Goal: Navigation & Orientation: Find specific page/section

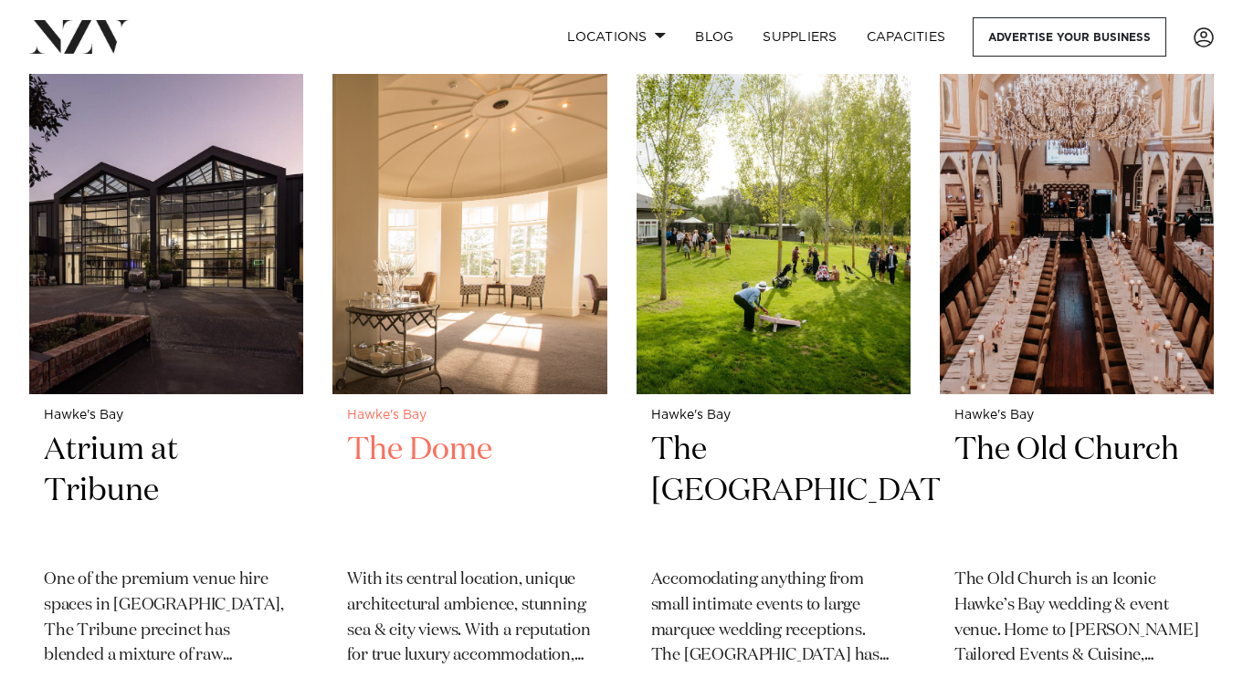
scroll to position [2263, 0]
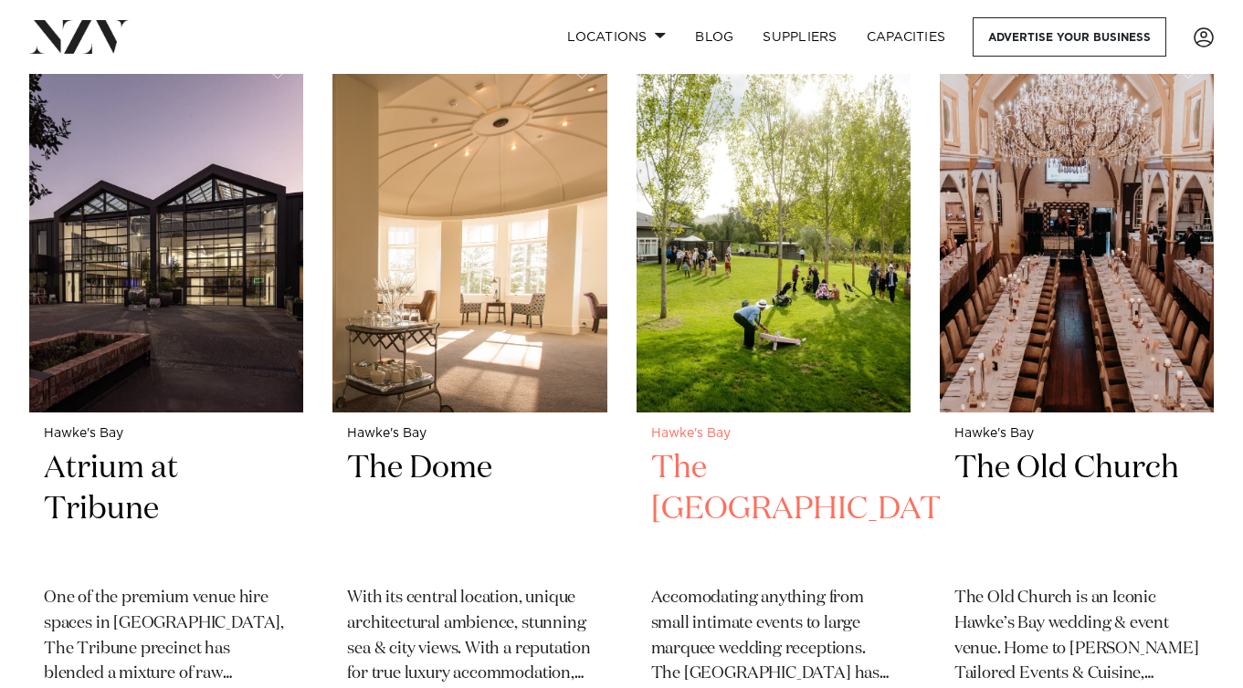
click at [764, 280] on img at bounding box center [773, 229] width 274 height 368
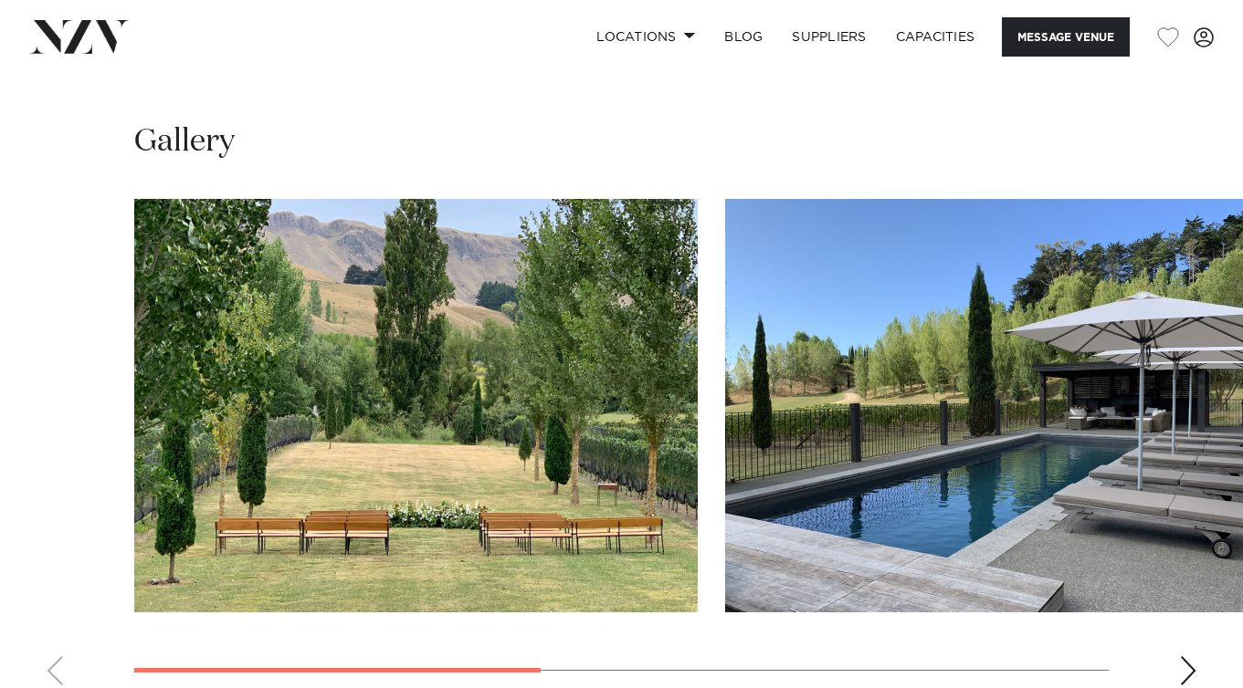
scroll to position [1265, 0]
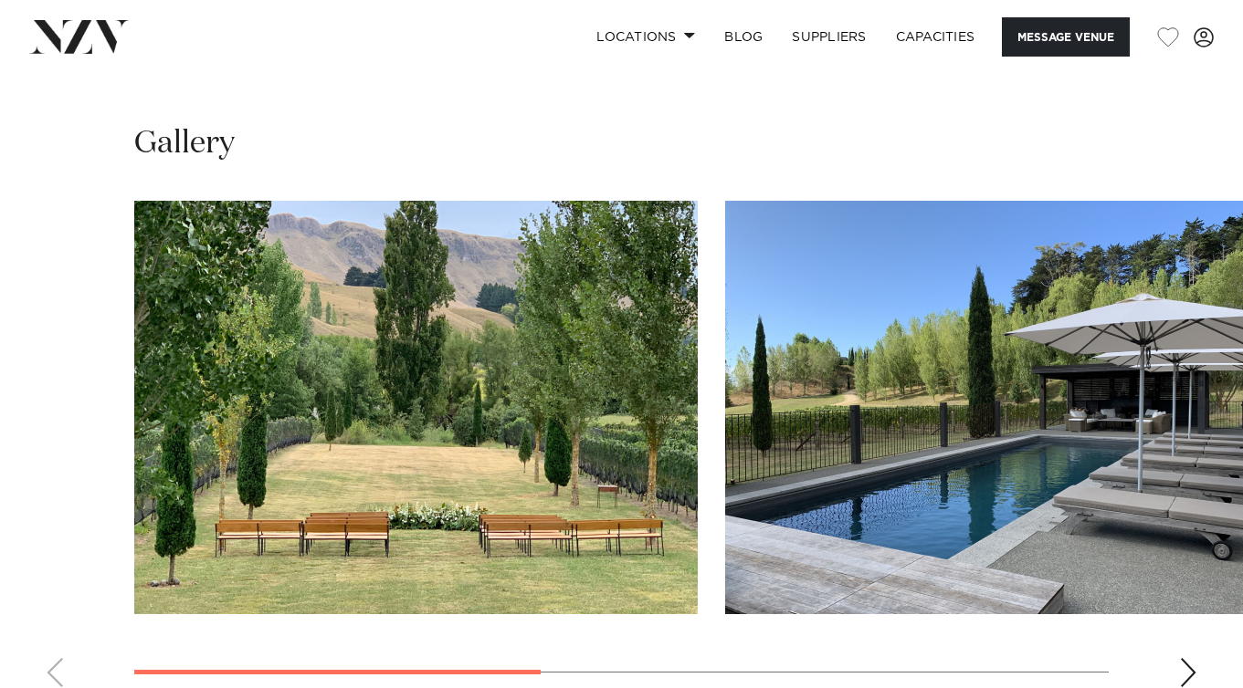
click at [1181, 658] on div "Next slide" at bounding box center [1188, 672] width 18 height 29
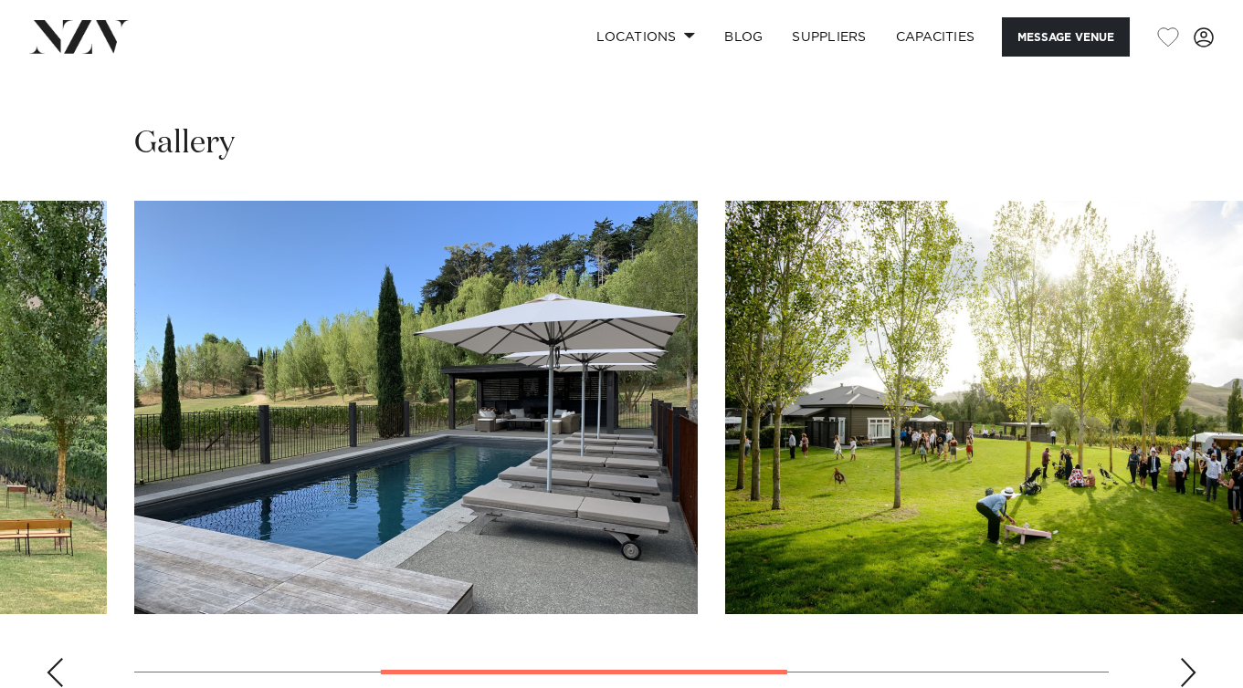
click at [1181, 658] on div "Next slide" at bounding box center [1188, 672] width 18 height 29
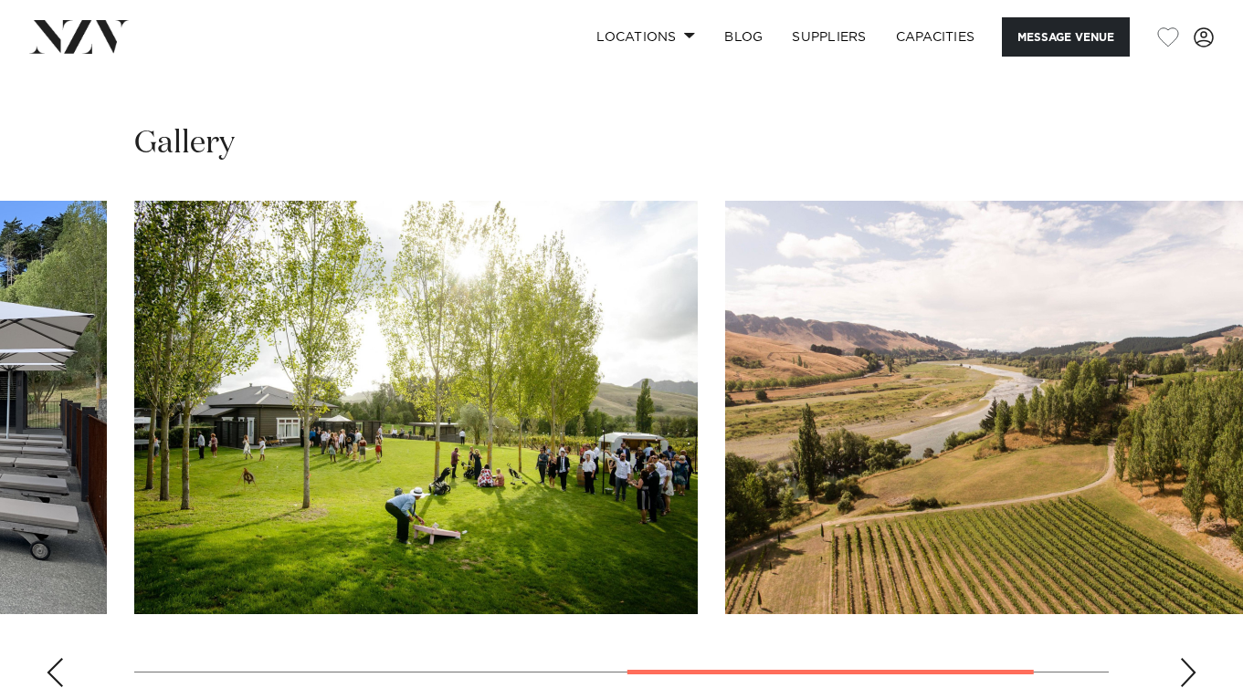
click at [1184, 658] on div "Next slide" at bounding box center [1188, 672] width 18 height 29
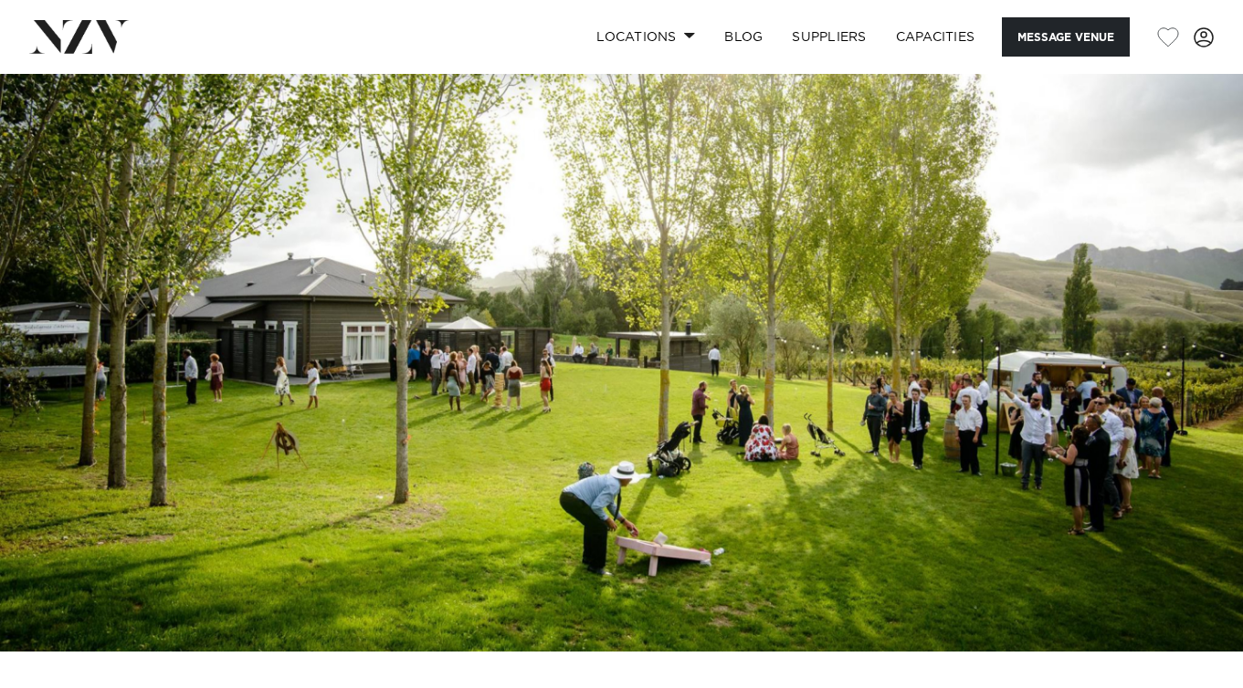
scroll to position [0, 0]
